Goal: Navigation & Orientation: Understand site structure

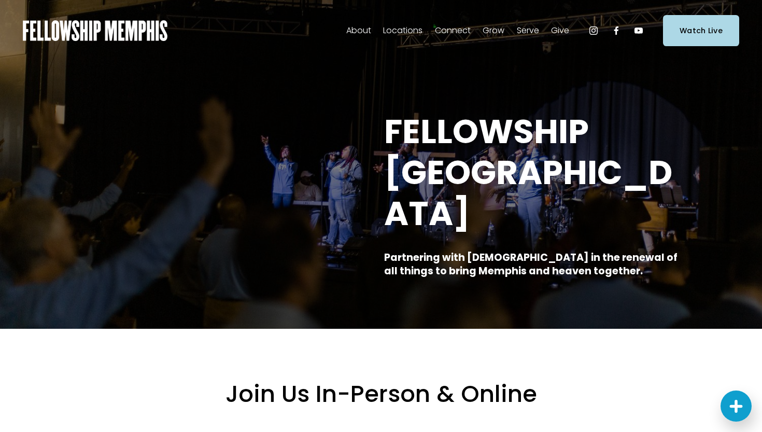
click at [0, 0] on span "Staff" at bounding box center [0, 0] width 0 height 0
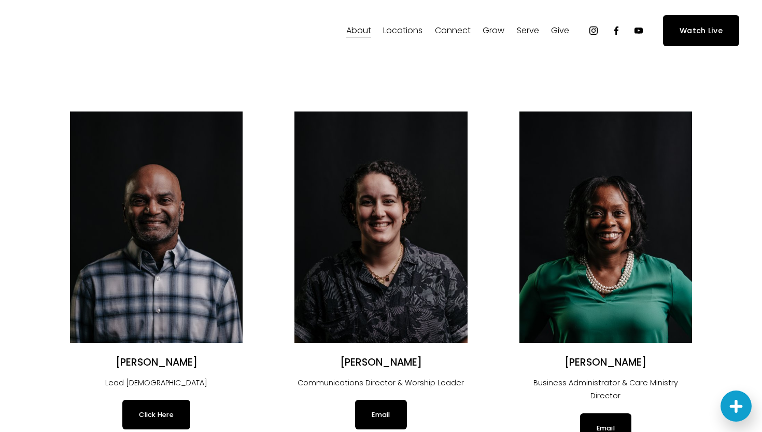
click at [0, 0] on span "In-Person" at bounding box center [0, 0] width 0 height 0
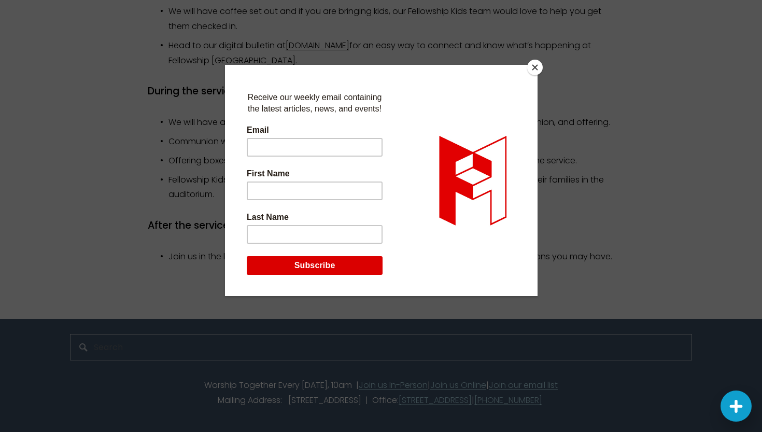
scroll to position [1031, 0]
click at [538, 68] on button "Close" at bounding box center [535, 68] width 16 height 16
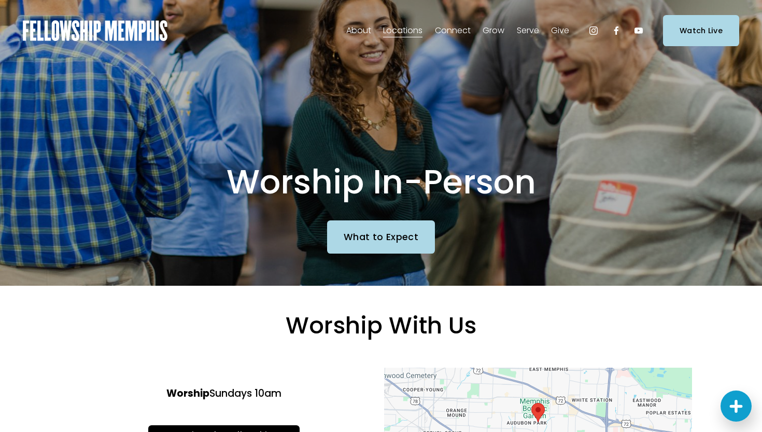
scroll to position [0, 0]
click at [0, 0] on link "Groups" at bounding box center [0, 0] width 0 height 0
click at [0, 0] on link "Join A Serve Team" at bounding box center [0, 0] width 0 height 0
click at [0, 0] on span "Our Values" at bounding box center [0, 0] width 0 height 0
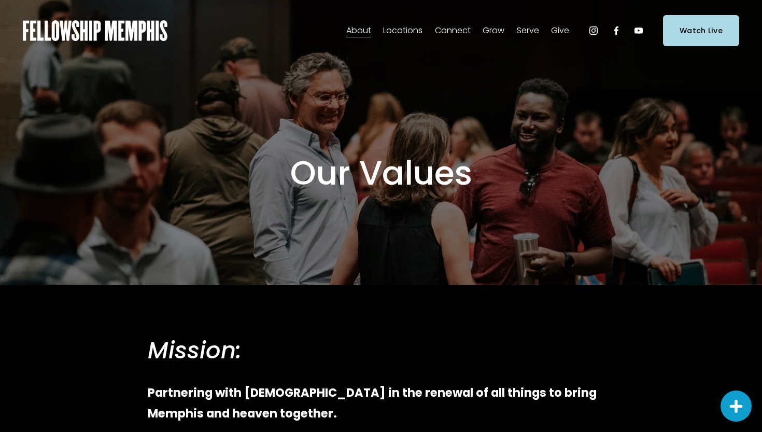
click at [0, 0] on span "Our Beliefs" at bounding box center [0, 0] width 0 height 0
